Goal: Task Accomplishment & Management: Manage account settings

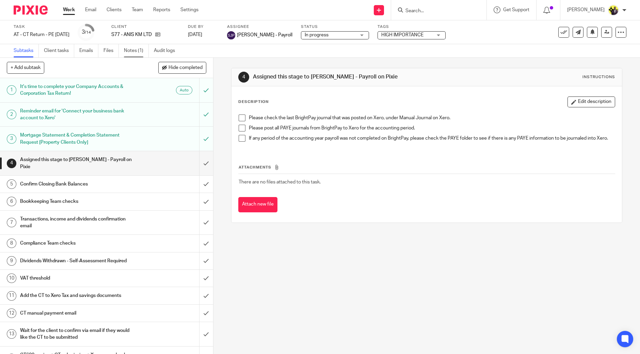
click at [137, 48] on link "Notes (1)" at bounding box center [136, 50] width 25 height 13
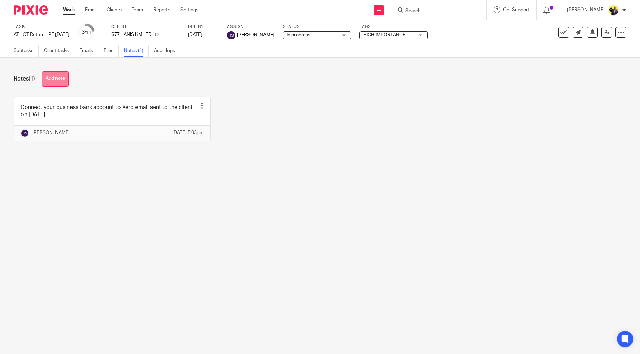
click at [60, 77] on button "Add note" at bounding box center [55, 78] width 27 height 15
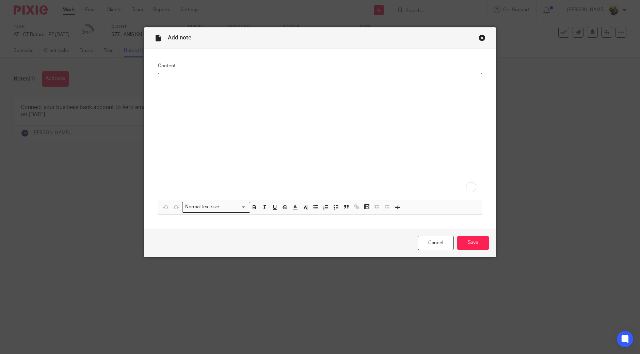
click at [209, 128] on div "To enrich screen reader interactions, please activate Accessibility in Grammarl…" at bounding box center [319, 136] width 323 height 127
click at [303, 82] on p "I HAVE REQUESTED THAT THE CLIENT SENDS US" at bounding box center [320, 82] width 312 height 7
click at [253, 82] on p "I HAVE REQUESTED THAT THE CLIENT SENDS US THE BUSINESS BANK STATEMENTS." at bounding box center [320, 82] width 312 height 7
click at [471, 242] on input "Save" at bounding box center [473, 243] width 32 height 15
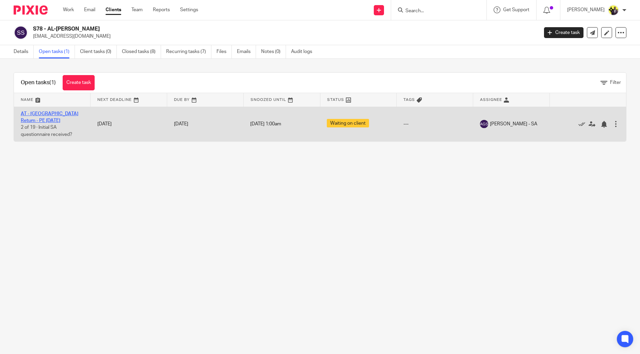
click at [38, 115] on link "AT - SA Return - PE 05-04-2025" at bounding box center [49, 118] width 57 height 12
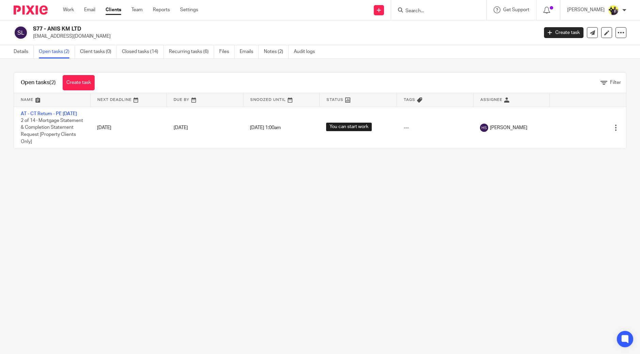
drag, startPoint x: 80, startPoint y: 26, endPoint x: 34, endPoint y: 29, distance: 46.0
click at [34, 29] on h2 "S77 - ANIS KM LTD" at bounding box center [233, 29] width 400 height 7
copy h2 "S77 - ANIS KM LTD"
click at [196, 215] on main "S77 - ANIS KM LTD kadiamoulton@gmail.com Create task Update from Companies Hous…" at bounding box center [320, 177] width 640 height 354
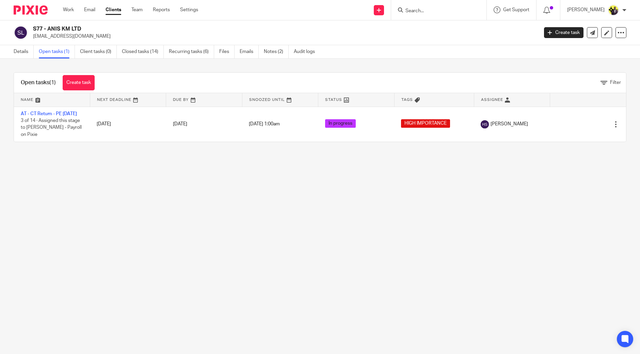
drag, startPoint x: 81, startPoint y: 26, endPoint x: 48, endPoint y: 29, distance: 33.8
click at [48, 29] on h2 "S77 - ANIS KM LTD" at bounding box center [233, 29] width 400 height 7
copy h2 "ANIS KM LTD"
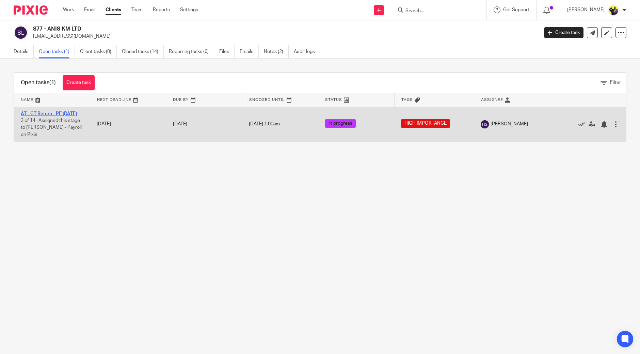
click at [49, 113] on link "AT - CT Return - PE [DATE]" at bounding box center [49, 114] width 56 height 5
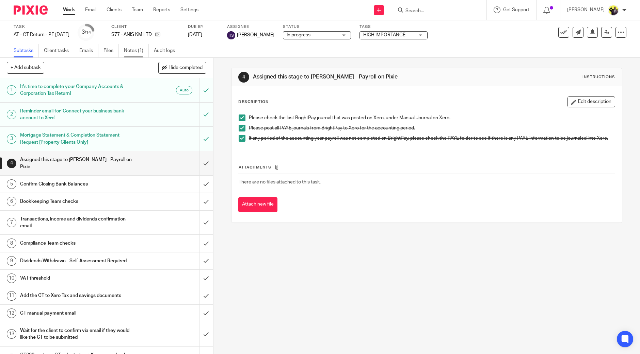
click at [133, 52] on link "Notes (1)" at bounding box center [136, 50] width 25 height 13
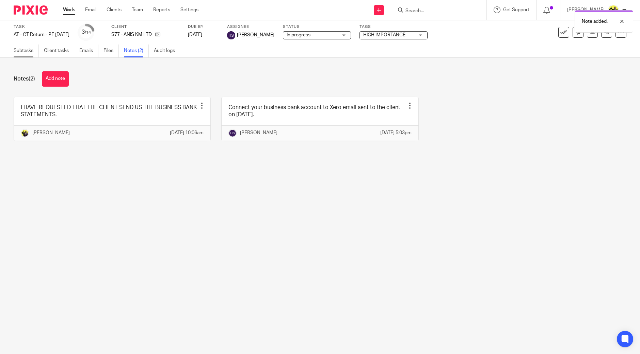
click at [28, 50] on link "Subtasks" at bounding box center [26, 50] width 25 height 13
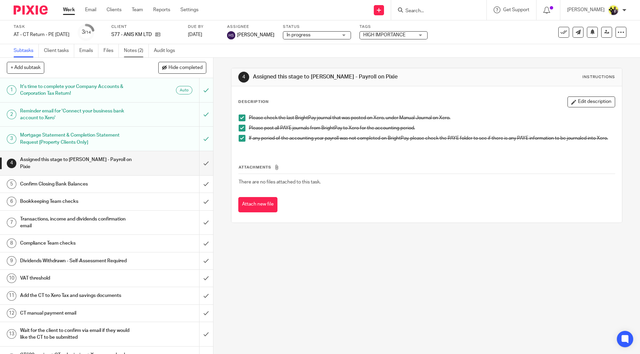
click at [140, 51] on link "Notes (2)" at bounding box center [136, 50] width 25 height 13
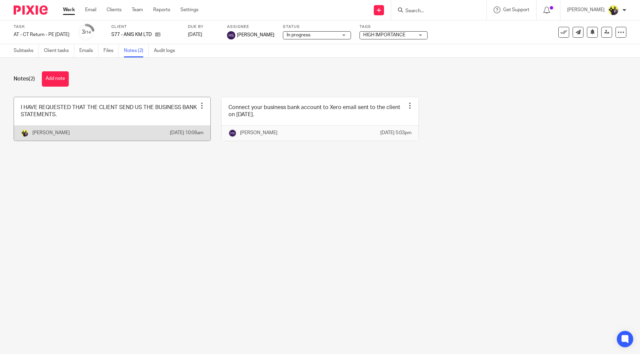
click at [138, 119] on link at bounding box center [112, 119] width 196 height 44
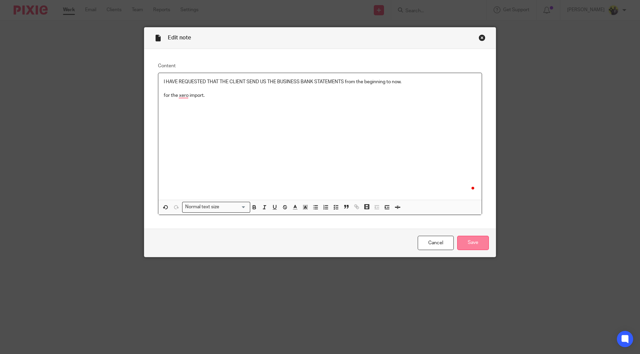
click at [471, 242] on input "Save" at bounding box center [473, 243] width 32 height 15
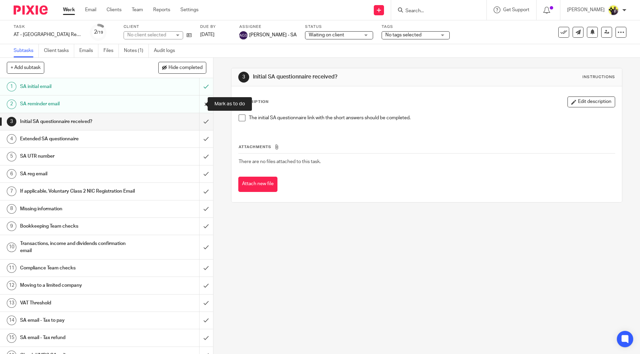
click at [195, 106] on input "submit" at bounding box center [106, 104] width 213 height 17
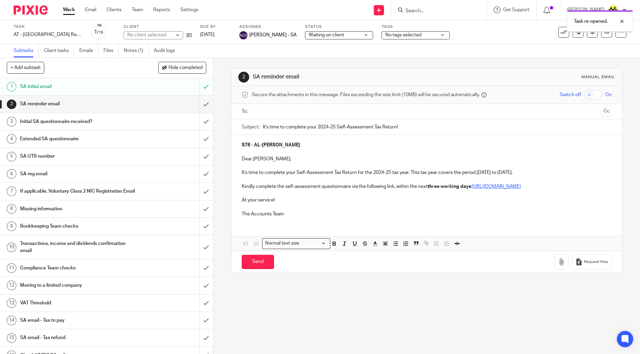
click at [279, 118] on div at bounding box center [426, 111] width 349 height 15
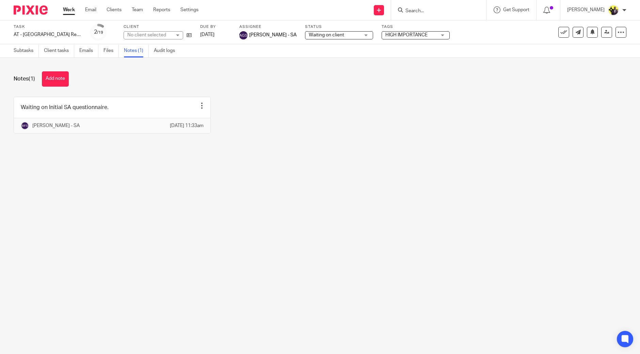
click at [57, 77] on button "Add note" at bounding box center [55, 78] width 27 height 15
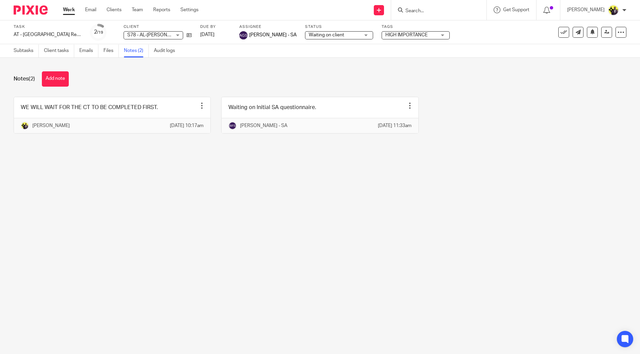
click at [437, 9] on input "Search" at bounding box center [434, 11] width 61 height 6
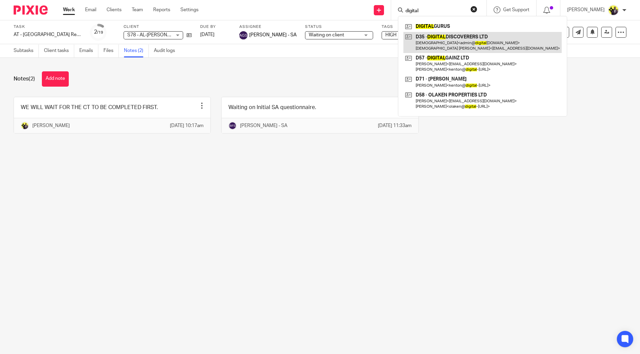
type input "digital"
click at [502, 46] on link at bounding box center [482, 42] width 158 height 21
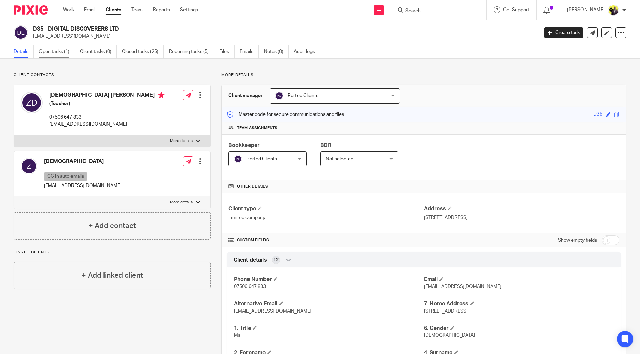
click at [61, 48] on link "Open tasks (1)" at bounding box center [57, 51] width 36 height 13
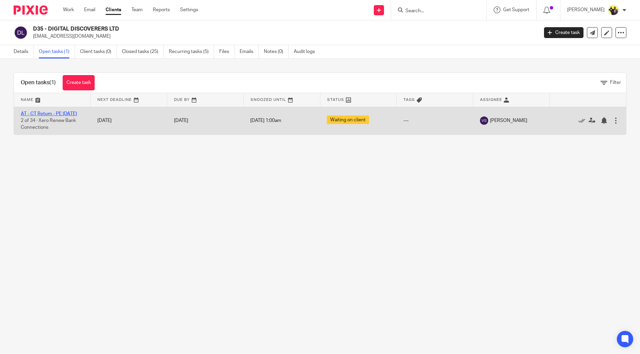
click at [68, 112] on link "AT - CT Return - PE [DATE]" at bounding box center [49, 114] width 56 height 5
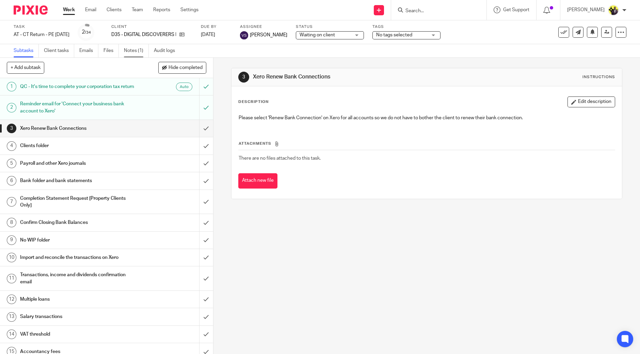
click at [136, 48] on link "Notes (1)" at bounding box center [136, 50] width 25 height 13
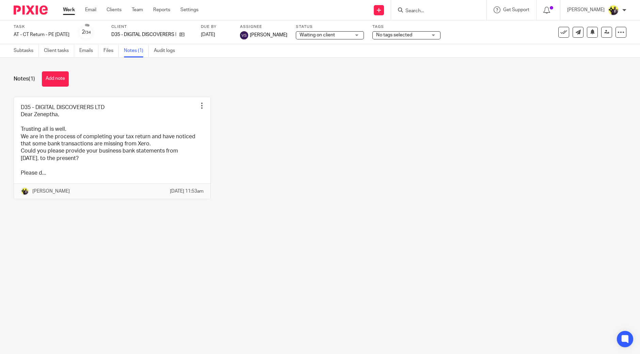
drag, startPoint x: 57, startPoint y: 77, endPoint x: 74, endPoint y: 86, distance: 18.6
click at [58, 77] on button "Add note" at bounding box center [55, 78] width 27 height 15
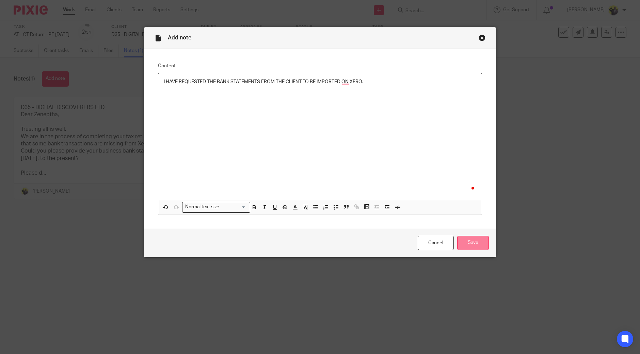
click at [473, 241] on input "Save" at bounding box center [473, 243] width 32 height 15
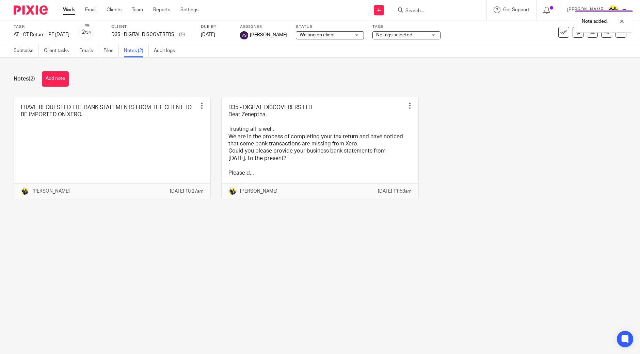
click at [51, 83] on button "Add note" at bounding box center [55, 78] width 27 height 15
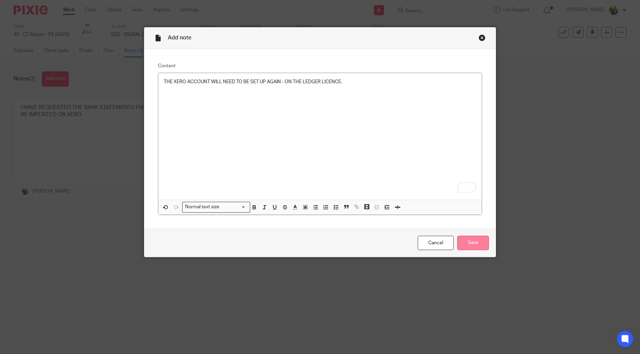
click at [478, 241] on input "Save" at bounding box center [473, 243] width 32 height 15
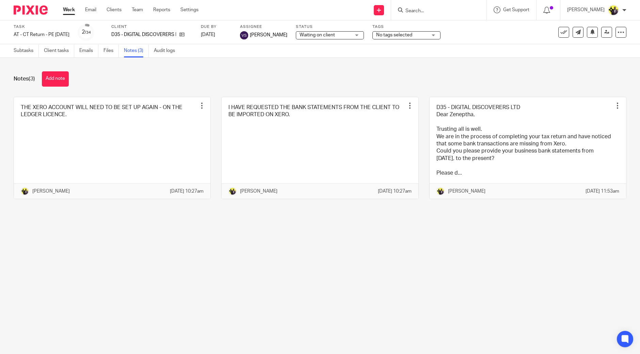
click at [432, 11] on input "Search" at bounding box center [434, 11] width 61 height 6
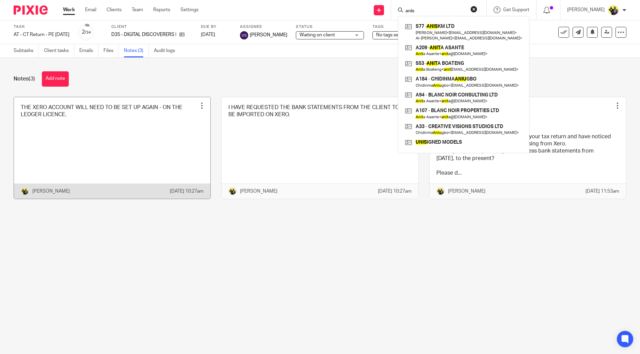
type input "anis"
click at [138, 159] on link at bounding box center [112, 148] width 196 height 102
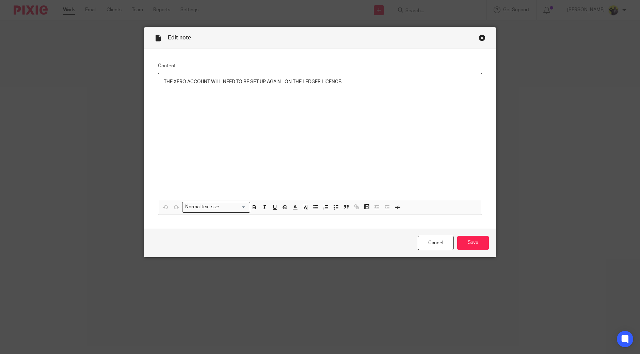
click at [369, 109] on div "THE XERO ACCOUNT WILL NEED TO BE SET UP AGAIN - ON THE LEDGER LICENCE." at bounding box center [319, 136] width 323 height 127
drag, startPoint x: 467, startPoint y: 236, endPoint x: 468, endPoint y: 240, distance: 4.5
click at [468, 238] on input "Save" at bounding box center [473, 243] width 32 height 15
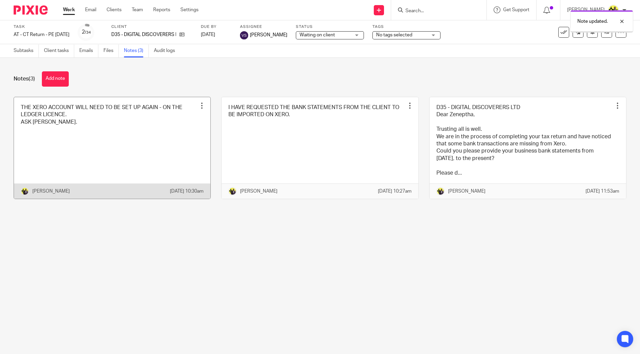
click at [129, 138] on link at bounding box center [112, 148] width 196 height 102
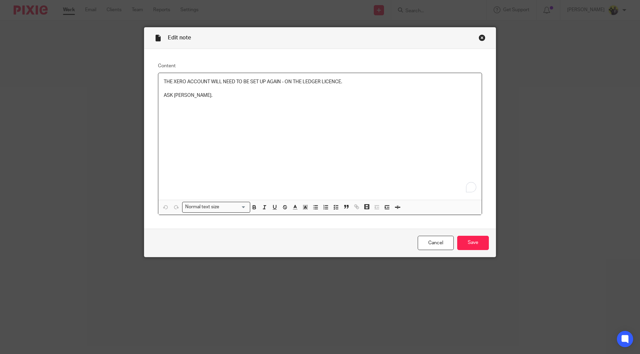
click at [227, 104] on div "THE XERO ACCOUNT WILL NEED TO BE SET UP AGAIN - ON THE LEDGER LICENCE. ASK MEGA…" at bounding box center [319, 136] width 323 height 127
click at [466, 241] on input "Save" at bounding box center [473, 243] width 32 height 15
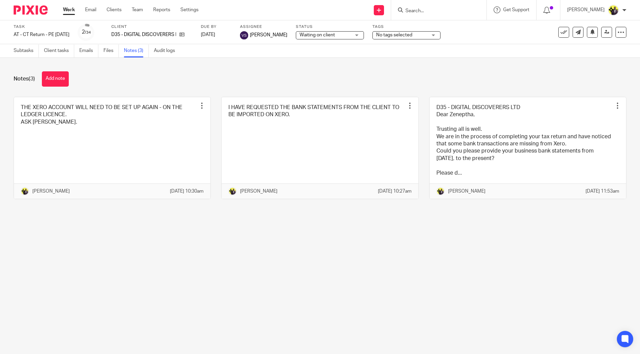
click at [450, 11] on div "Note updated." at bounding box center [476, 20] width 313 height 26
click at [431, 11] on input "Search" at bounding box center [434, 11] width 61 height 6
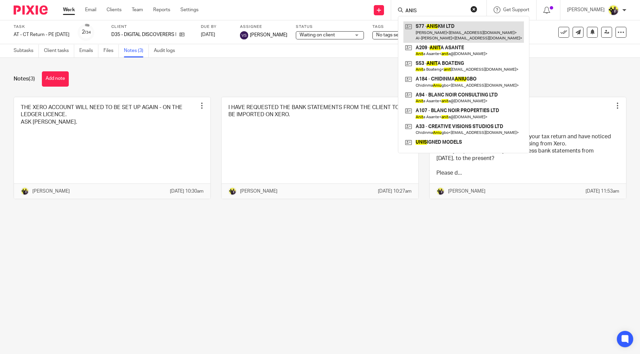
type input "ANIS"
click at [459, 28] on link at bounding box center [463, 31] width 120 height 21
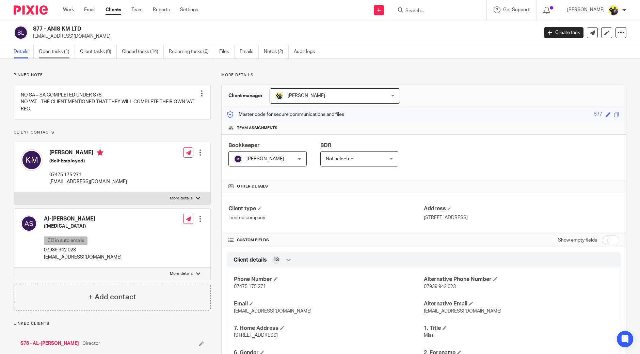
click at [67, 55] on link "Open tasks (1)" at bounding box center [57, 51] width 36 height 13
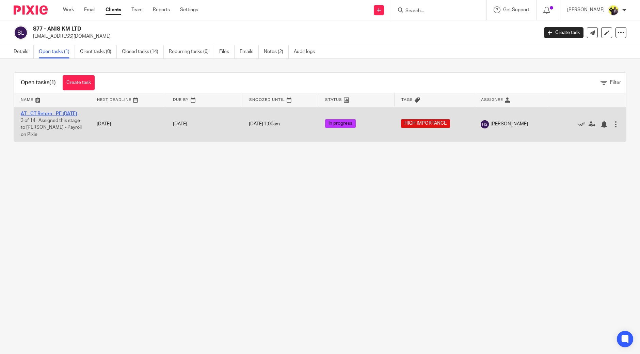
click at [67, 112] on link "AT - CT Return - PE [DATE]" at bounding box center [49, 114] width 56 height 5
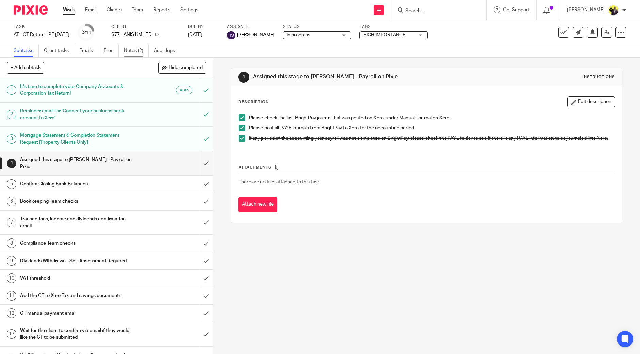
click at [139, 50] on link "Notes (2)" at bounding box center [136, 50] width 25 height 13
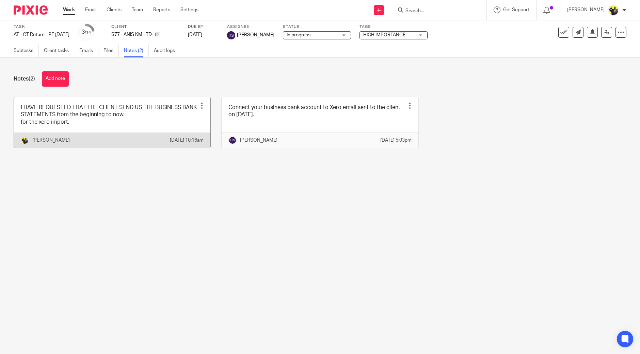
click at [198, 105] on div at bounding box center [201, 105] width 7 height 7
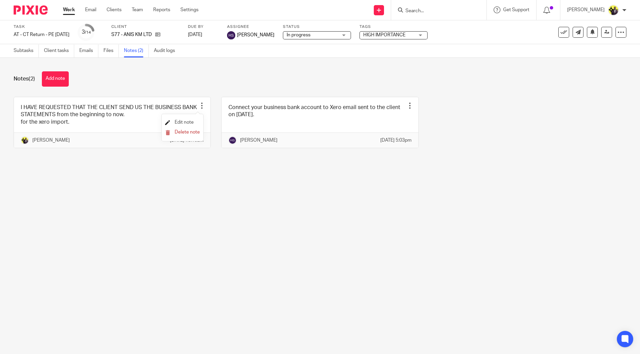
click at [184, 120] on span "Edit note" at bounding box center [184, 122] width 19 height 5
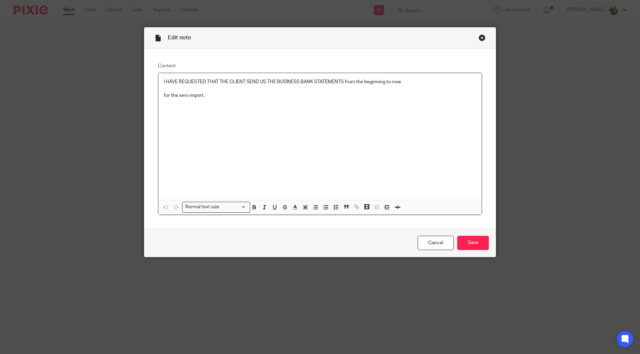
click at [234, 151] on div "I HAVE REQUESTED THAT THE CLIENT SEND US THE BUSINESS BANK STATEMENTS from the …" at bounding box center [319, 136] width 323 height 127
click at [470, 248] on input "Save" at bounding box center [473, 243] width 32 height 15
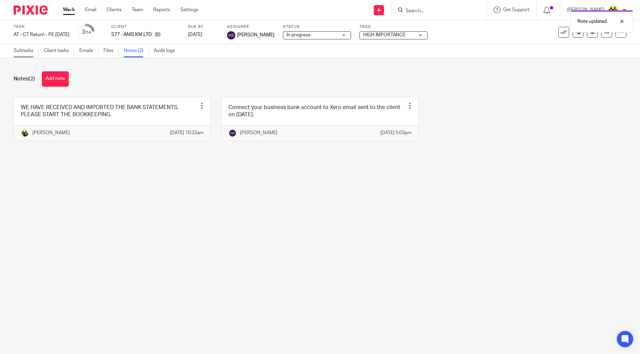
click at [27, 50] on link "Subtasks" at bounding box center [26, 50] width 25 height 13
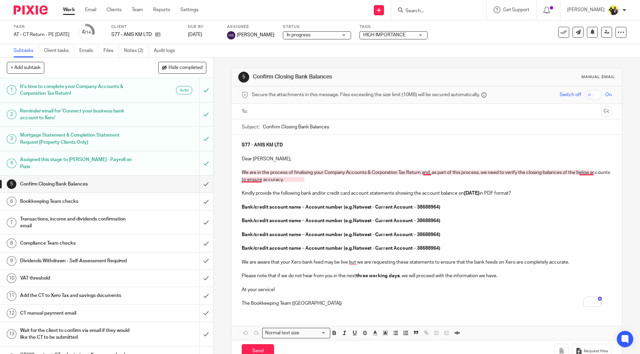
click at [255, 181] on p "We are in the process of finalising your Company Accounts & Corporation Tax Ret…" at bounding box center [427, 176] width 370 height 14
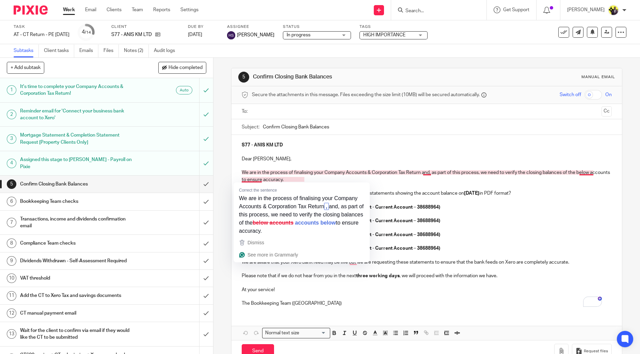
click at [252, 178] on p "We are in the process of finalising your Company Accounts & Corporation Tax Ret…" at bounding box center [427, 176] width 370 height 14
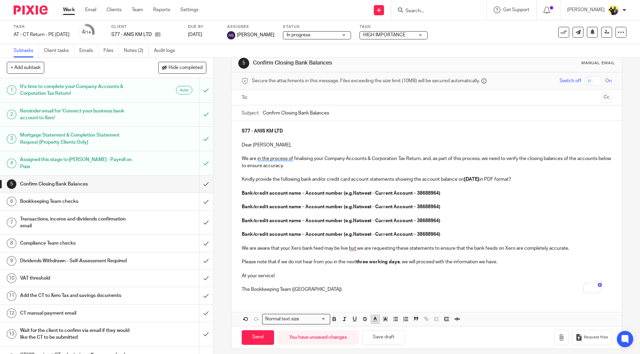
scroll to position [18, 0]
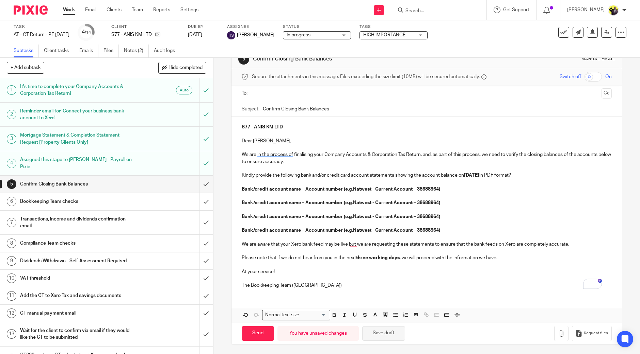
click at [382, 334] on button "Save draft" at bounding box center [383, 334] width 43 height 15
click at [197, 184] on input "submit" at bounding box center [106, 184] width 213 height 17
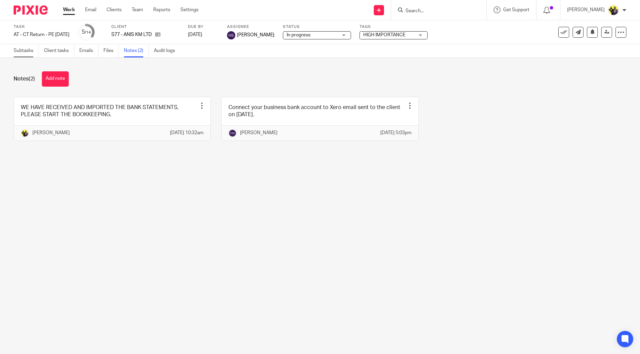
click at [23, 49] on link "Subtasks" at bounding box center [26, 50] width 25 height 13
